Goal: Transaction & Acquisition: Purchase product/service

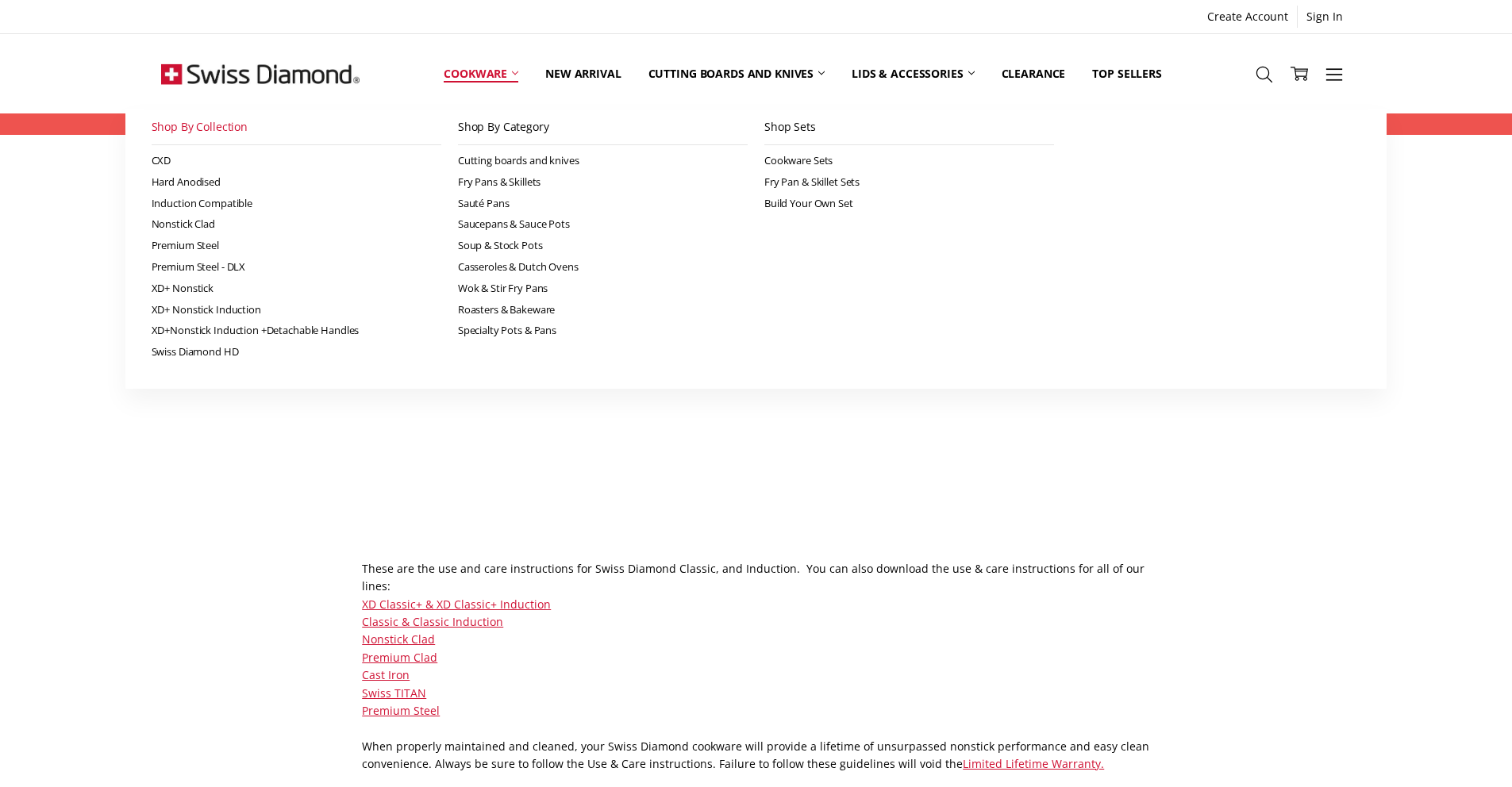
click at [220, 138] on link "Shop By Collection" at bounding box center [297, 127] width 290 height 36
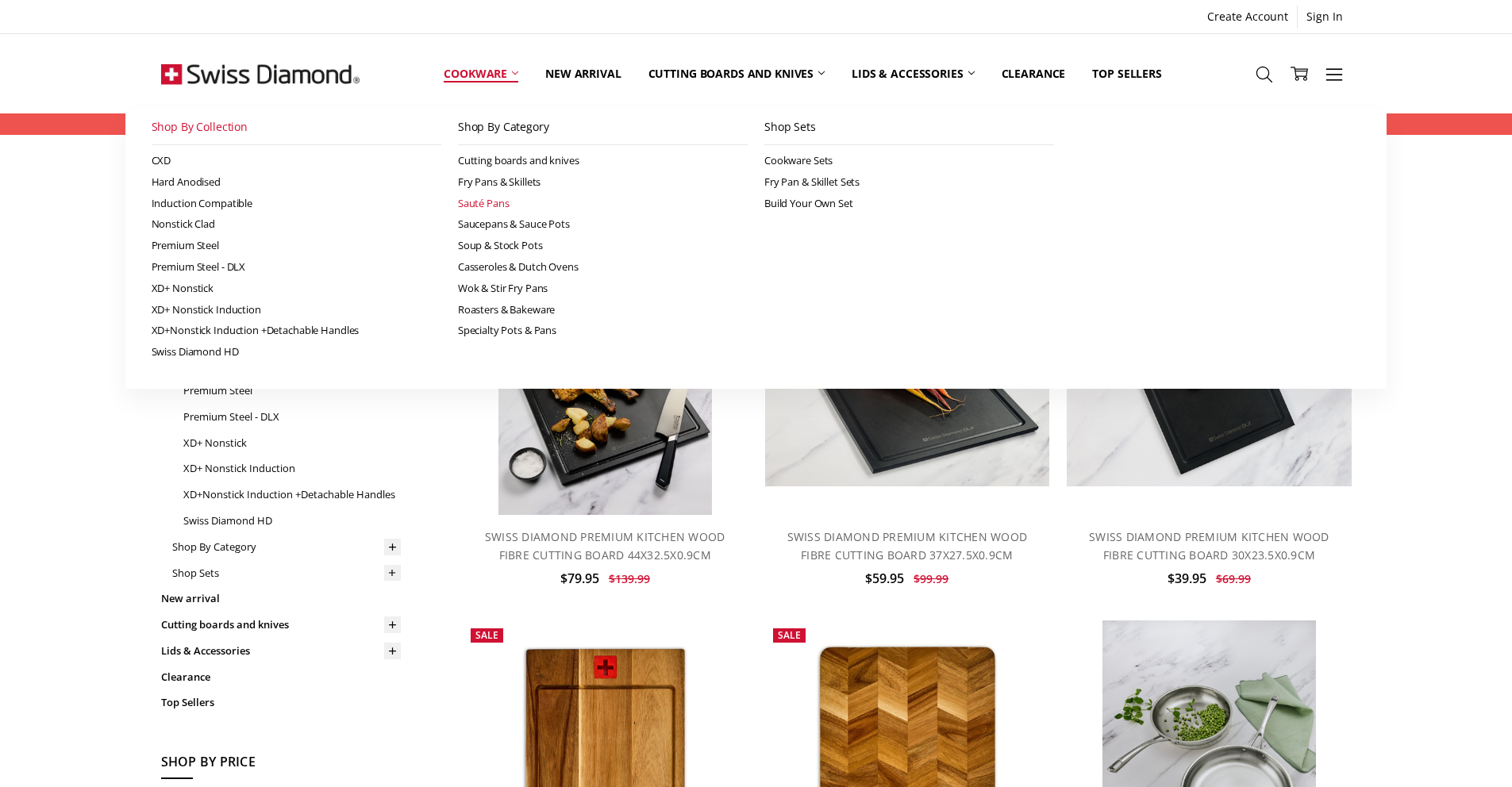
click at [503, 211] on link "Sauté Pans" at bounding box center [603, 204] width 290 height 21
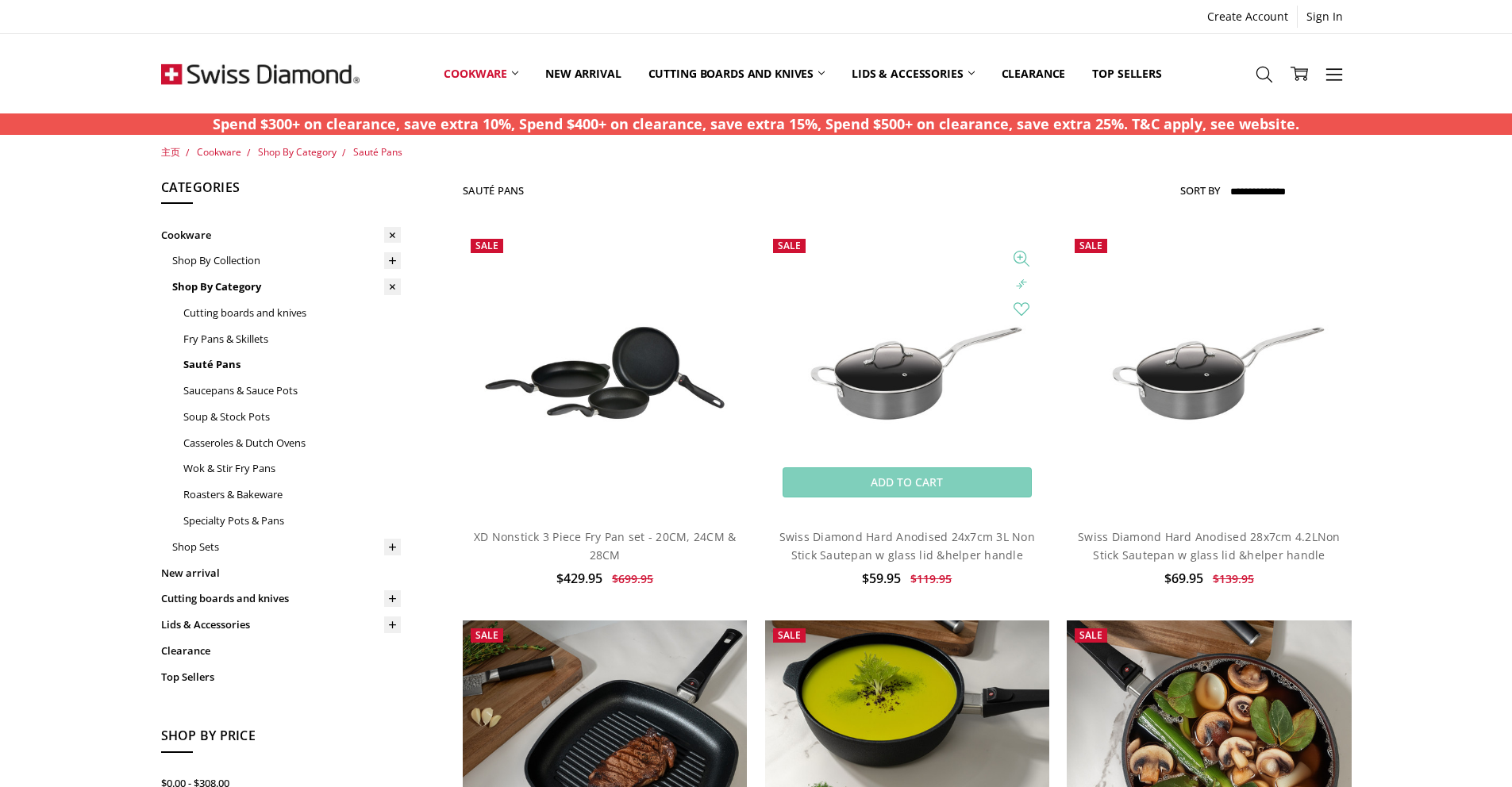
click at [918, 371] on img at bounding box center [907, 373] width 284 height 190
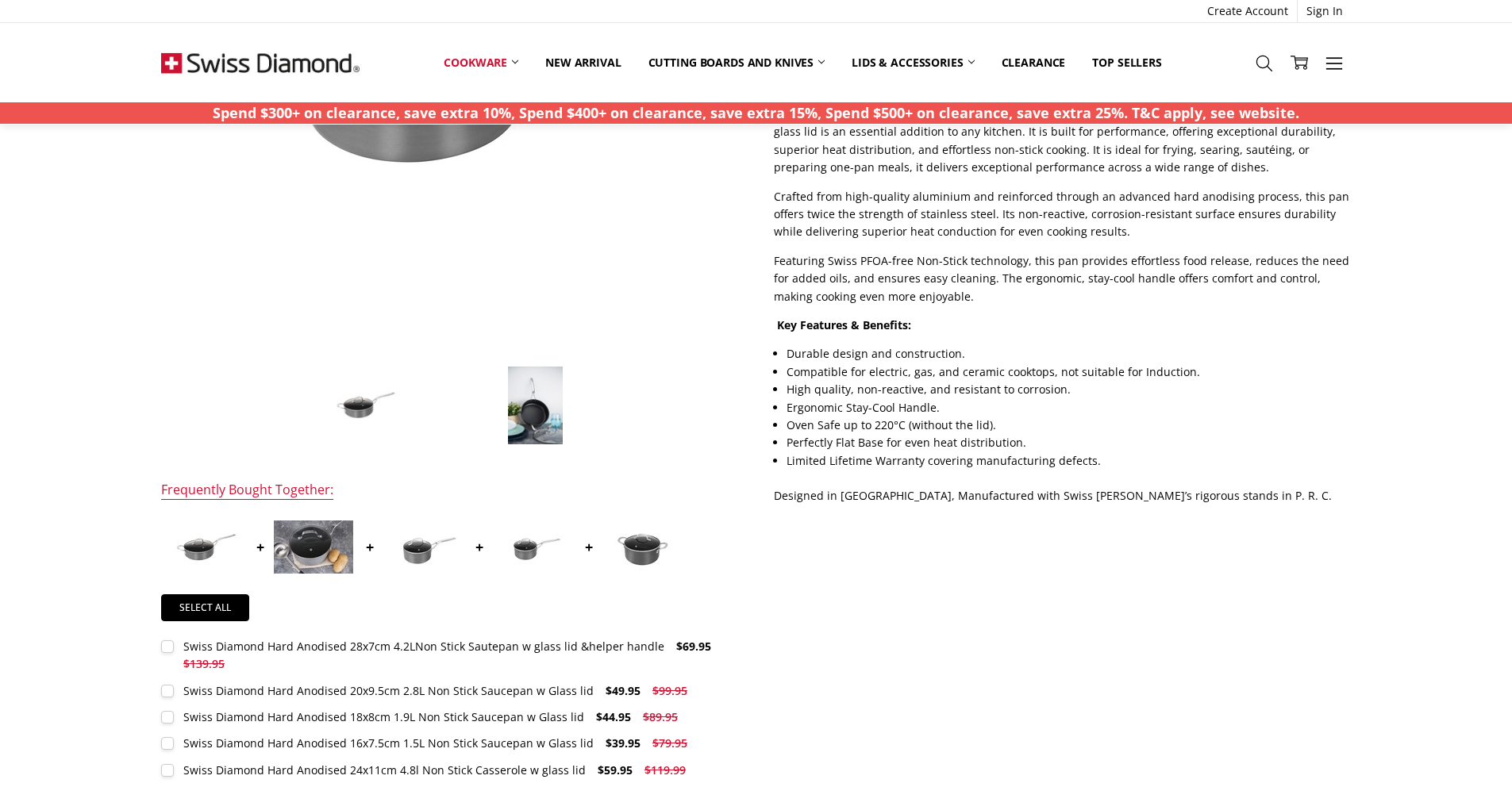
scroll to position [397, 0]
click at [530, 405] on img at bounding box center [536, 407] width 57 height 79
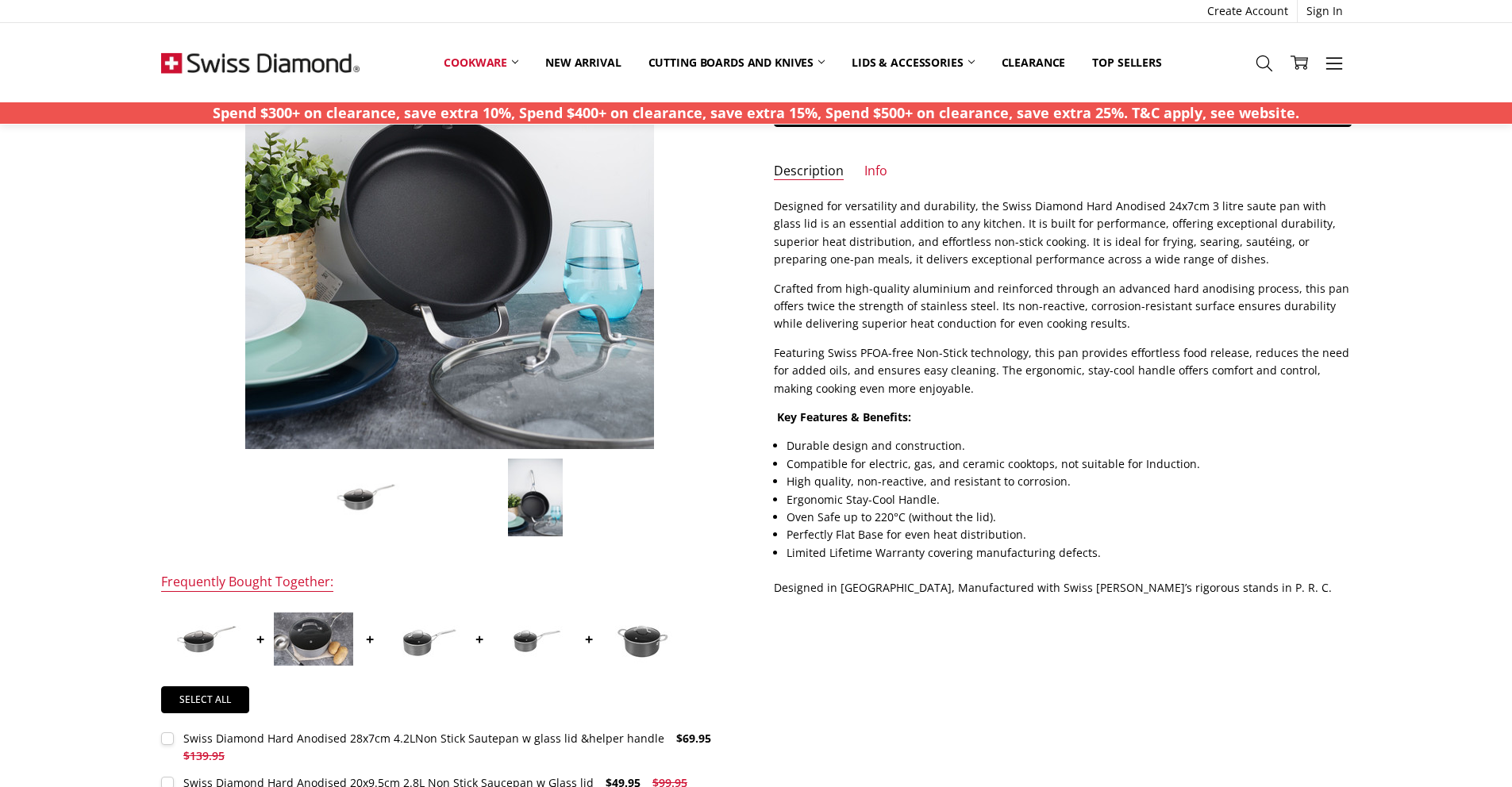
scroll to position [238, 0]
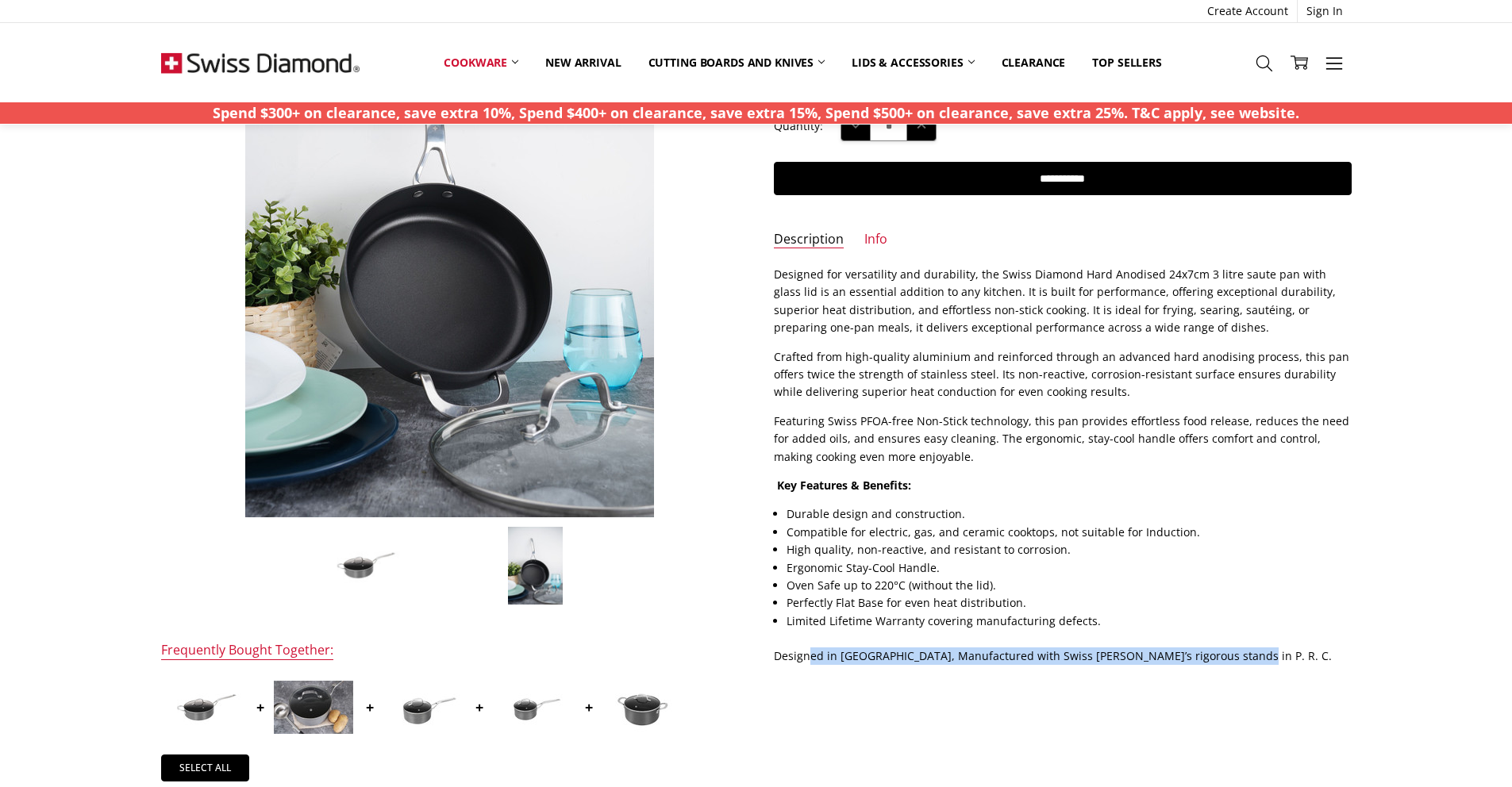
drag, startPoint x: 807, startPoint y: 657, endPoint x: 1234, endPoint y: 660, distance: 427.0
click at [1234, 660] on p "Designed in Switzerland, Manufactured with Swiss Diamond’s rigorous stands in P…" at bounding box center [1063, 656] width 578 height 17
click at [1238, 661] on p "Designed in Switzerland, Manufactured with Swiss Diamond’s rigorous stands in P…" at bounding box center [1063, 656] width 578 height 17
drag, startPoint x: 1276, startPoint y: 655, endPoint x: 775, endPoint y: 657, distance: 501.0
click at [775, 657] on p "Designed in Switzerland, Manufactured with Swiss Diamond’s rigorous stands in P…" at bounding box center [1063, 656] width 578 height 17
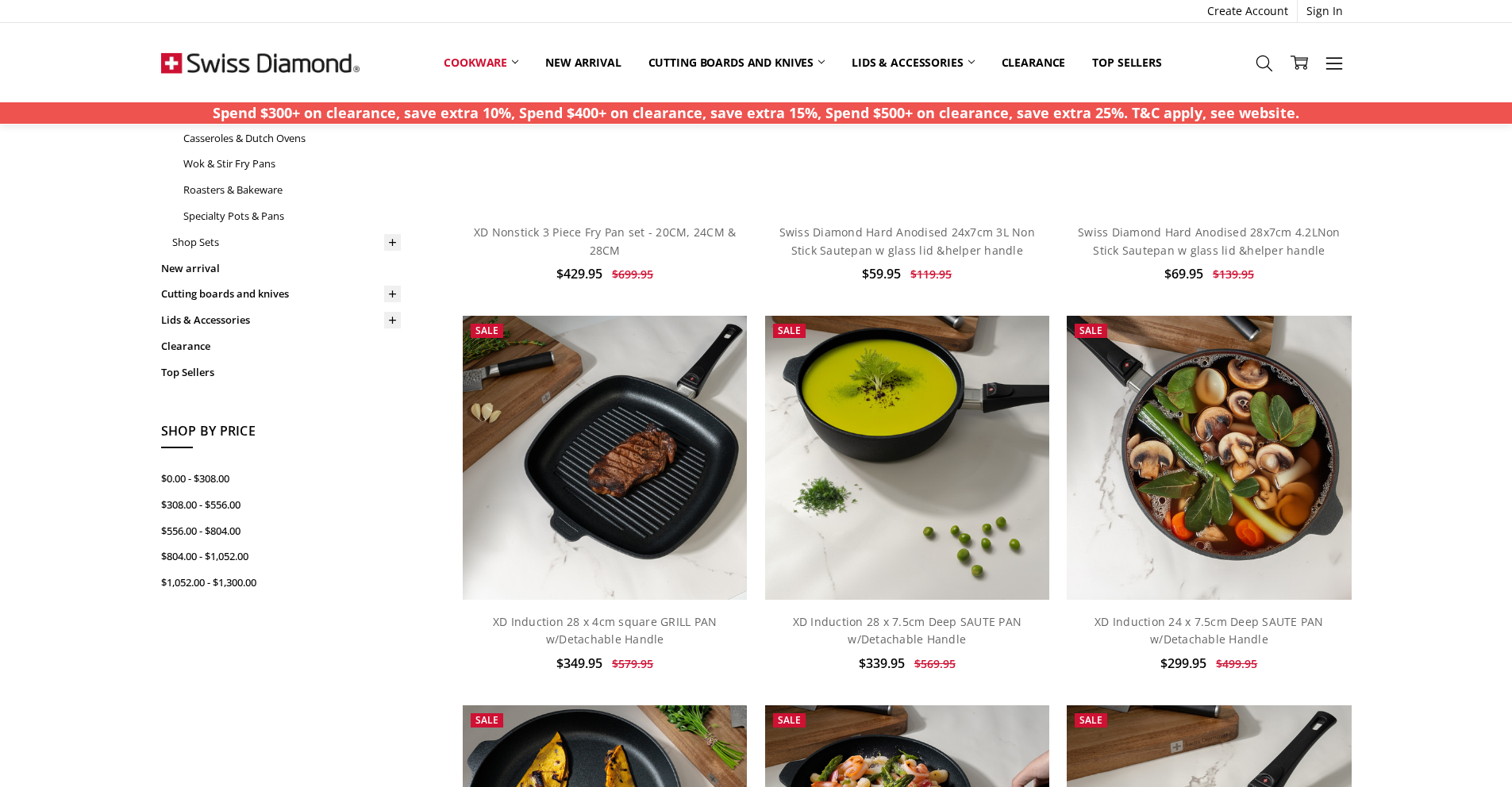
scroll to position [397, 0]
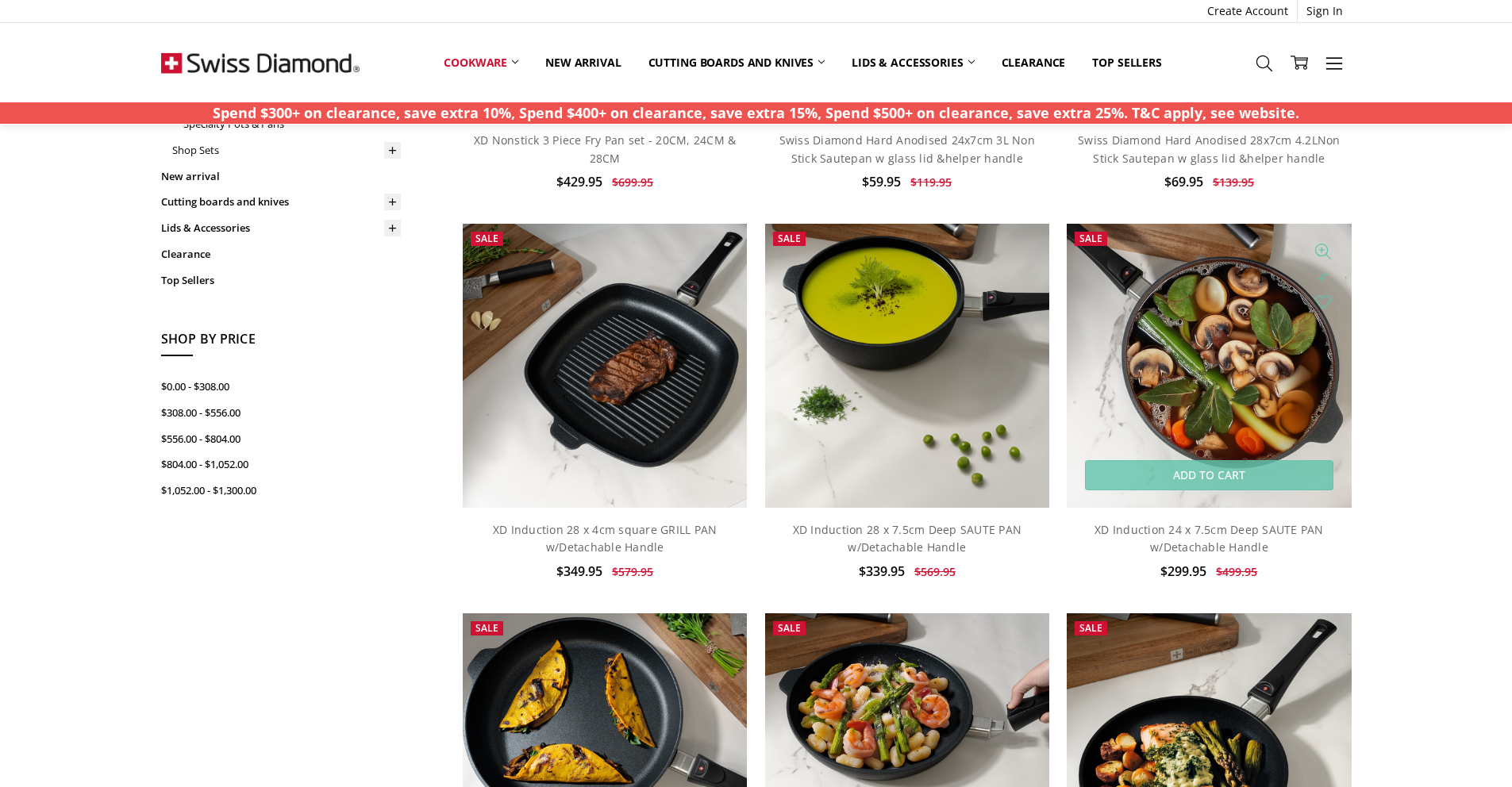
click at [1204, 364] on img at bounding box center [1208, 365] width 284 height 284
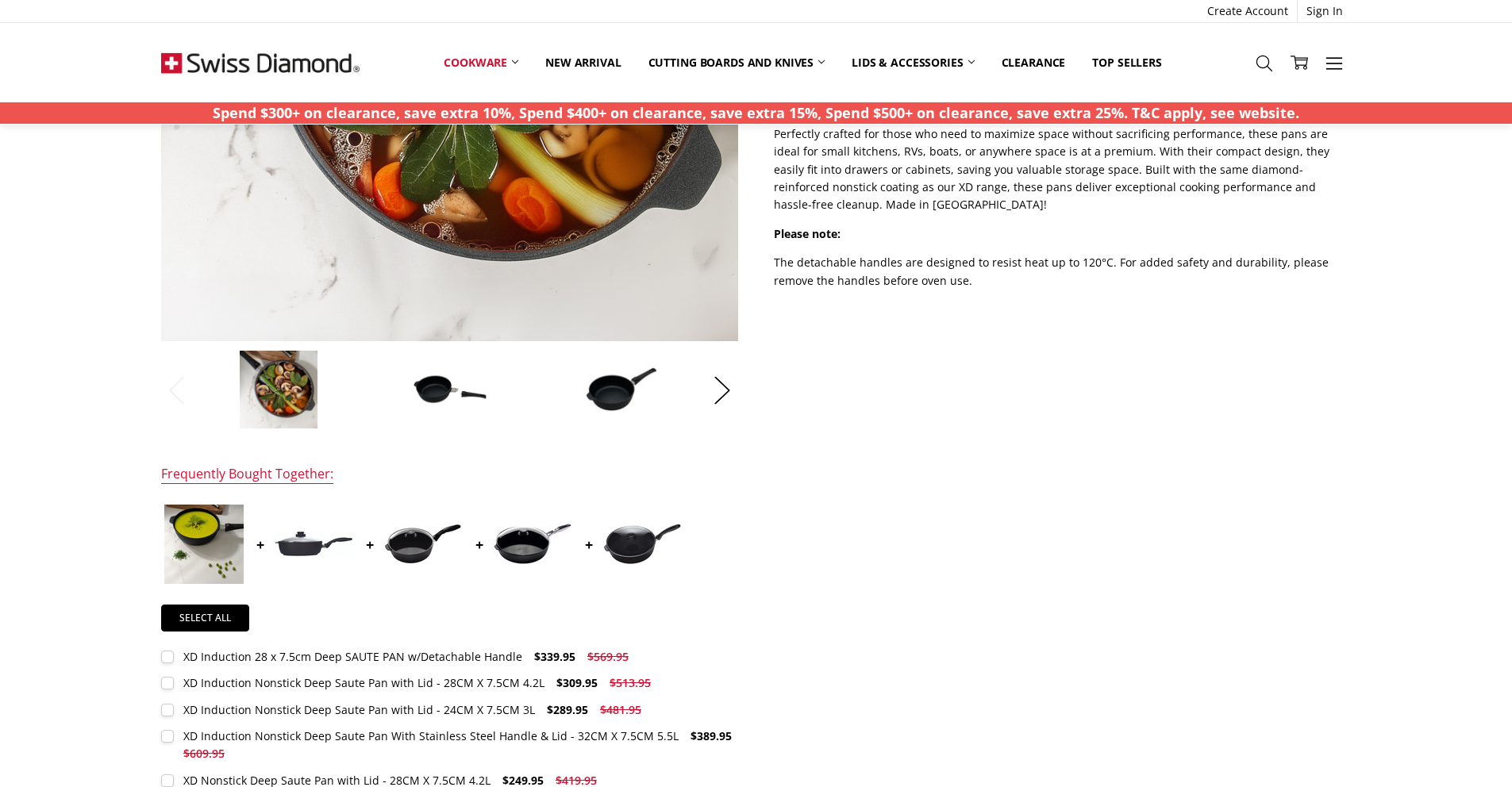
scroll to position [476, 0]
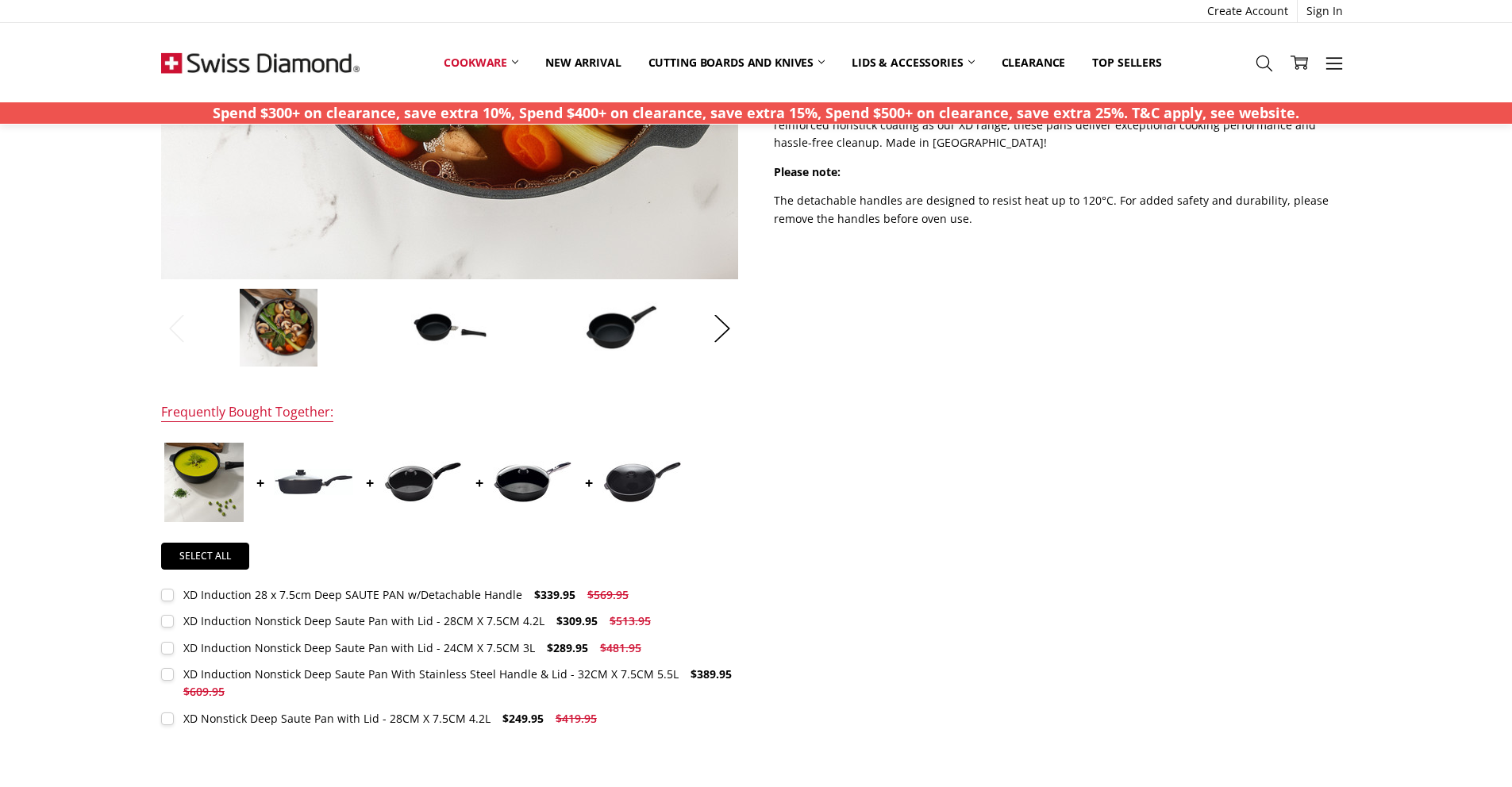
click at [446, 305] on img at bounding box center [450, 328] width 80 height 54
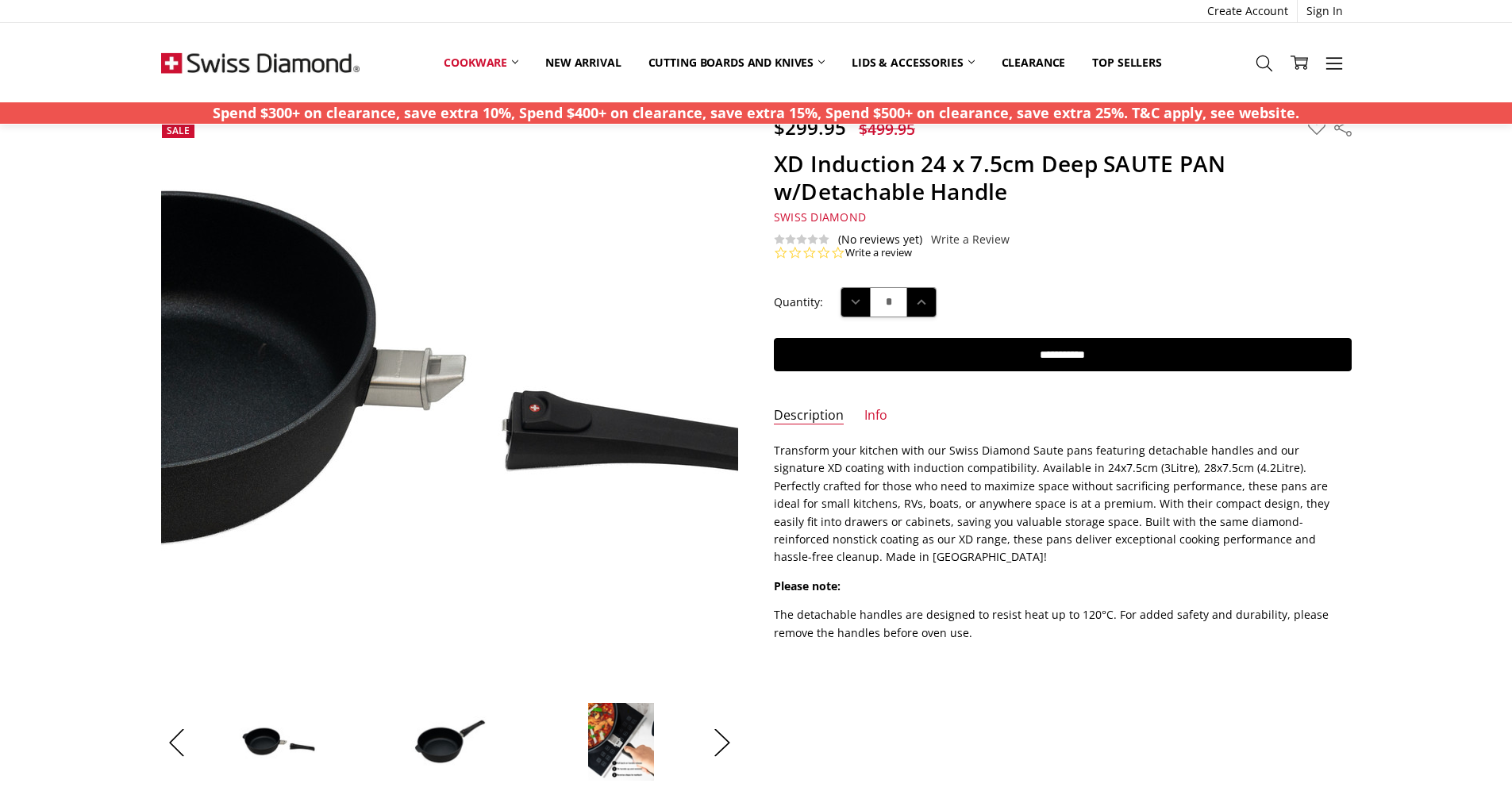
scroll to position [0, 0]
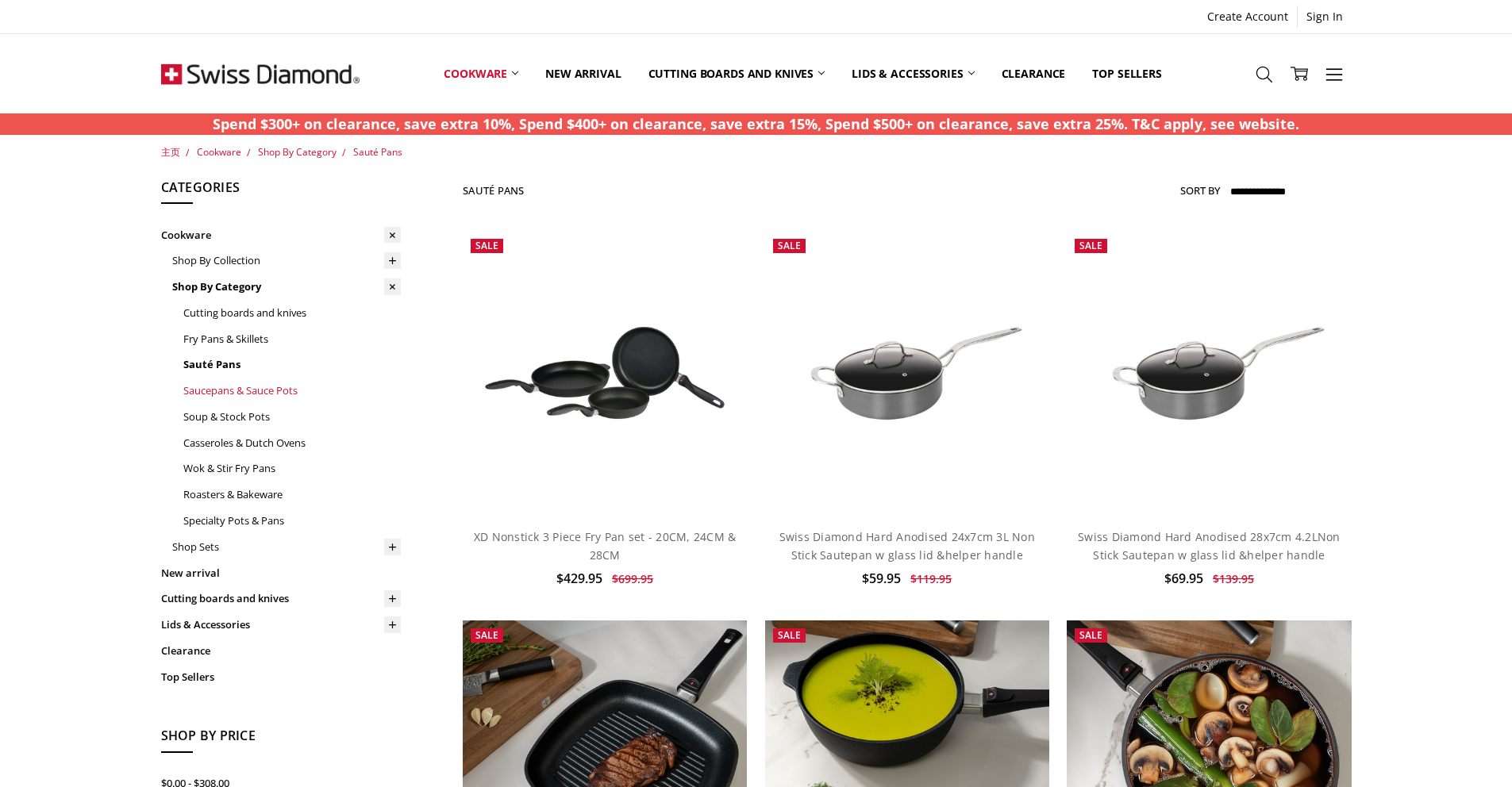
click at [282, 390] on link "Saucepans & Sauce Pots" at bounding box center [292, 390] width 217 height 26
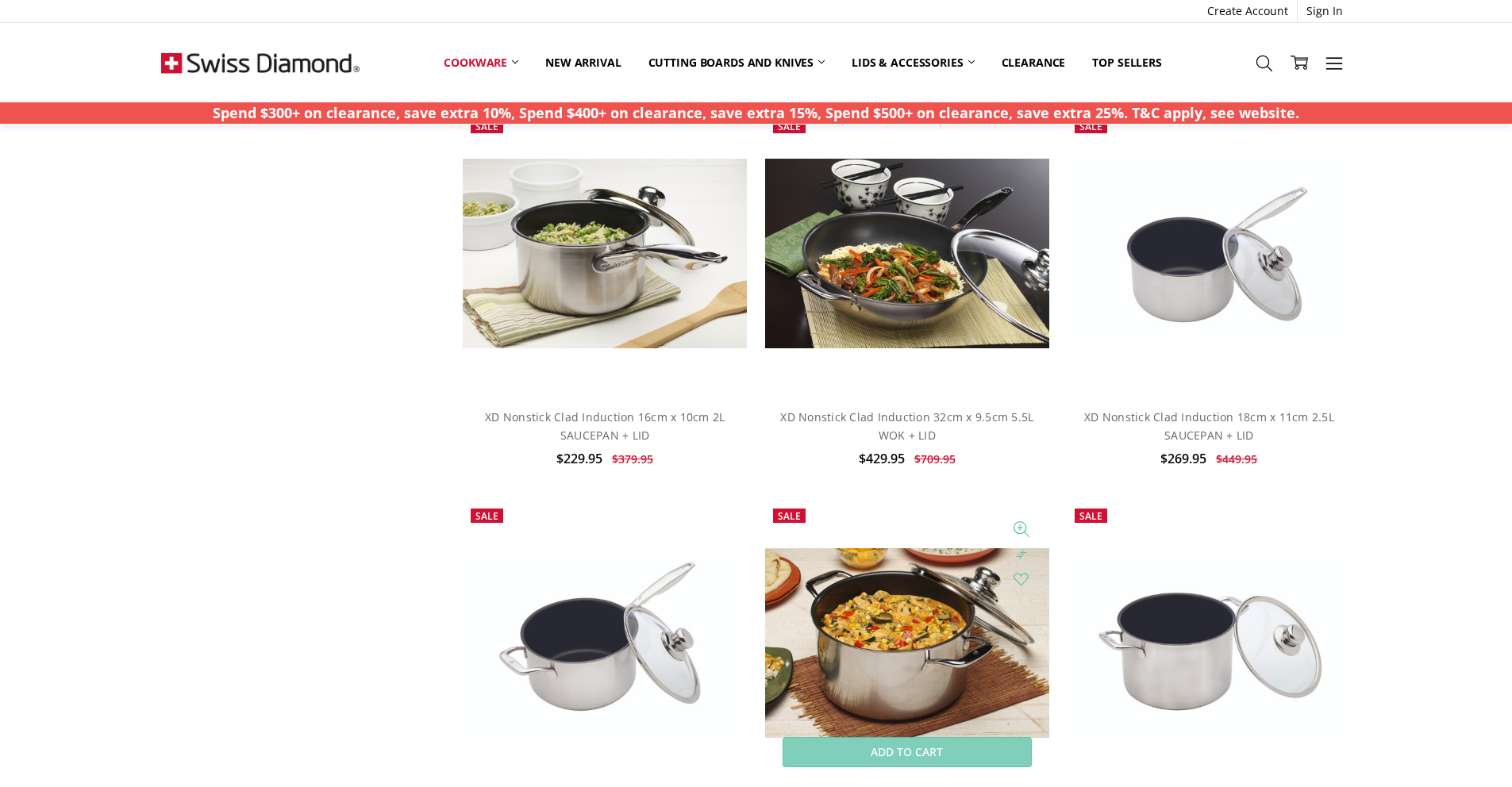
scroll to position [1190, 0]
